Goal: Task Accomplishment & Management: Use online tool/utility

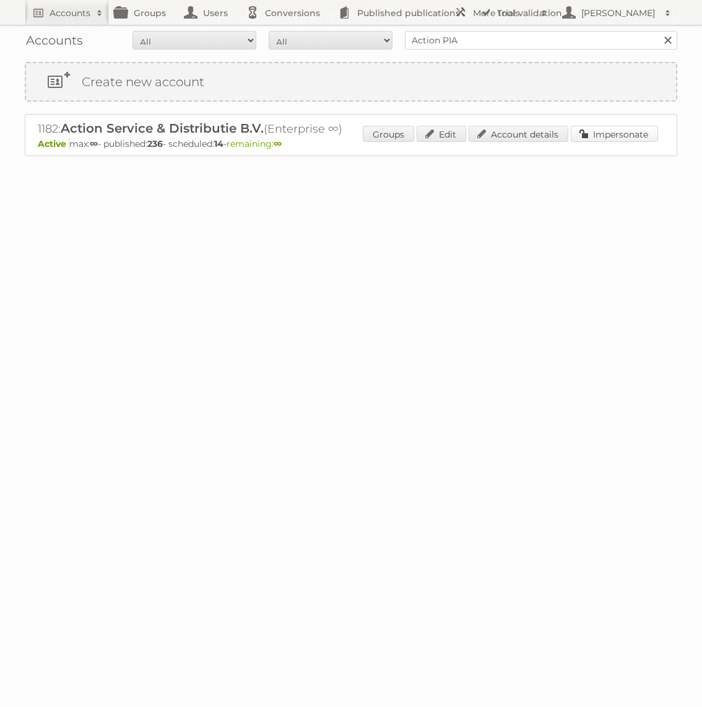
click at [631, 138] on link "Impersonate" at bounding box center [614, 134] width 87 height 16
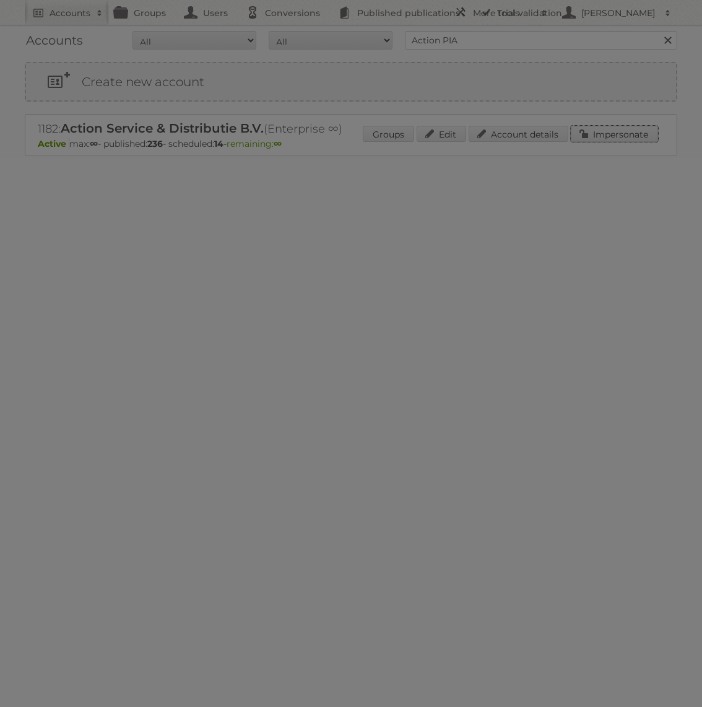
click at [571, 126] on link "Impersonate" at bounding box center [614, 134] width 87 height 16
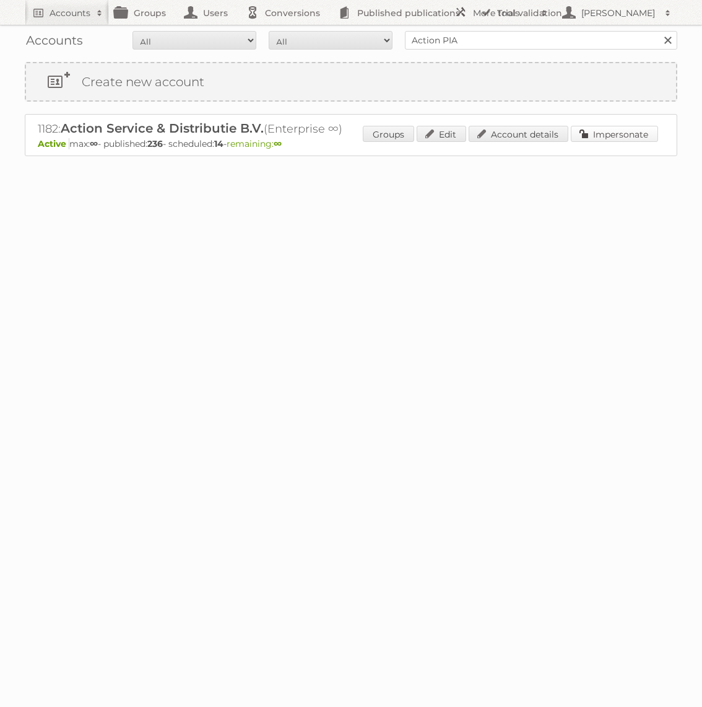
click at [598, 131] on link "Impersonate" at bounding box center [614, 134] width 87 height 16
click at [600, 147] on p "Active max: ∞ - published: 236 - scheduled: 14 - remaining: ∞" at bounding box center [351, 143] width 627 height 11
click at [600, 137] on link "Impersonate" at bounding box center [614, 134] width 87 height 16
click at [612, 131] on link "Impersonate" at bounding box center [614, 134] width 87 height 16
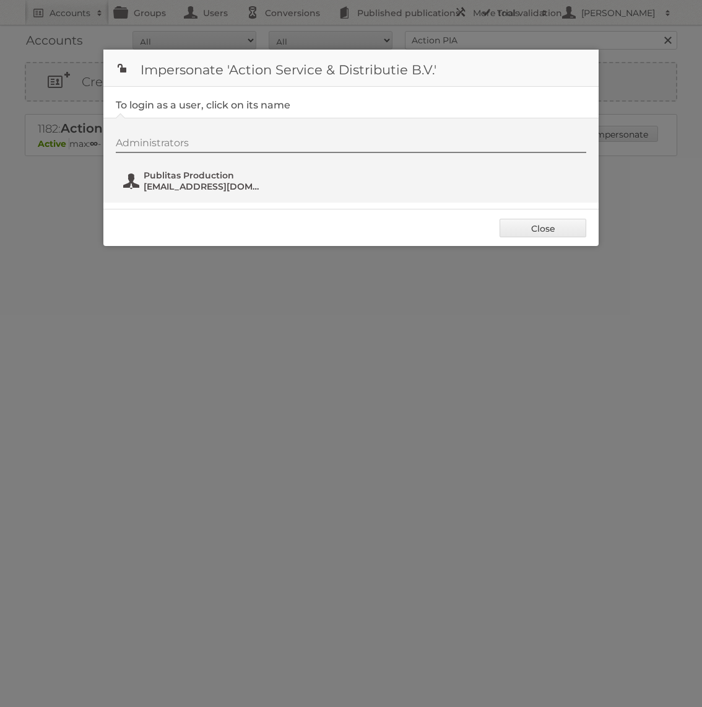
click at [218, 181] on span "[EMAIL_ADDRESS][DOMAIN_NAME]" at bounding box center [204, 186] width 120 height 11
